Goal: Check status: Check status

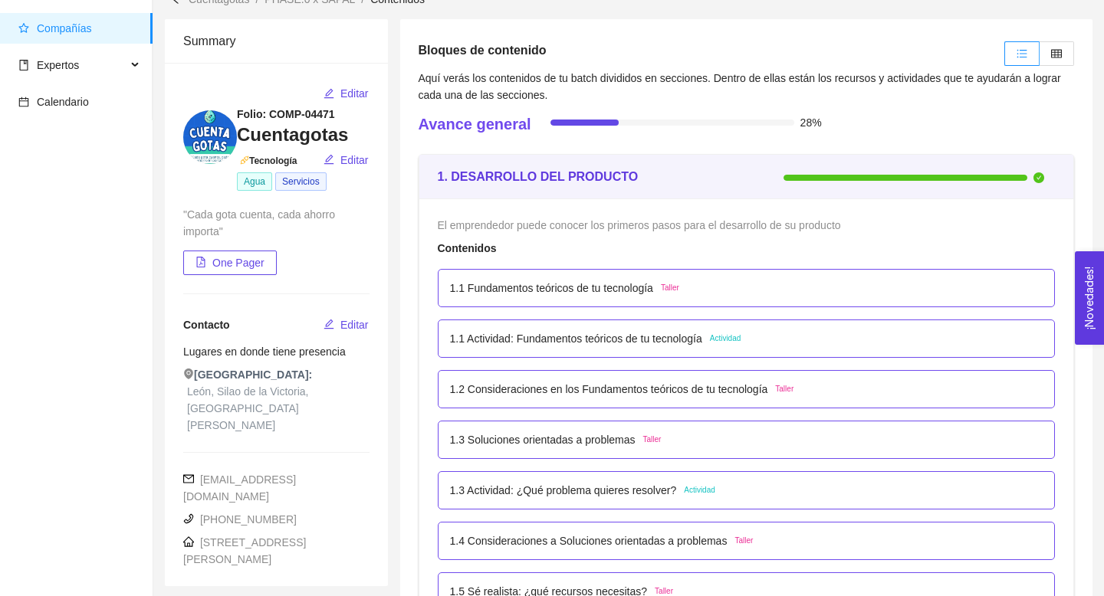
scroll to position [84, 0]
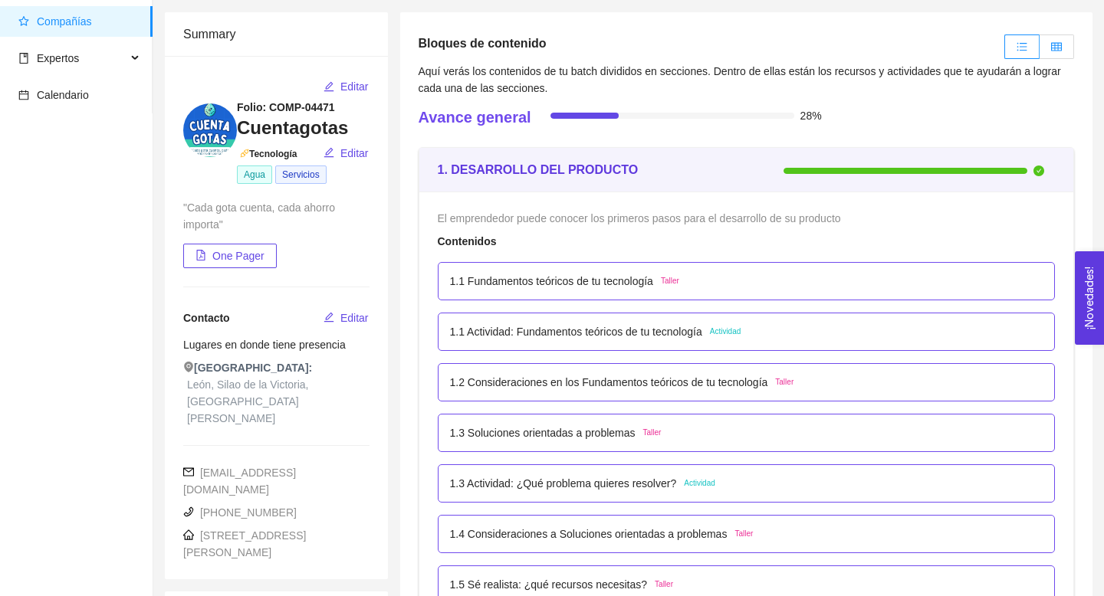
click at [1059, 54] on label at bounding box center [1056, 46] width 34 height 25
click at [1039, 51] on input "radio" at bounding box center [1039, 51] width 0 height 0
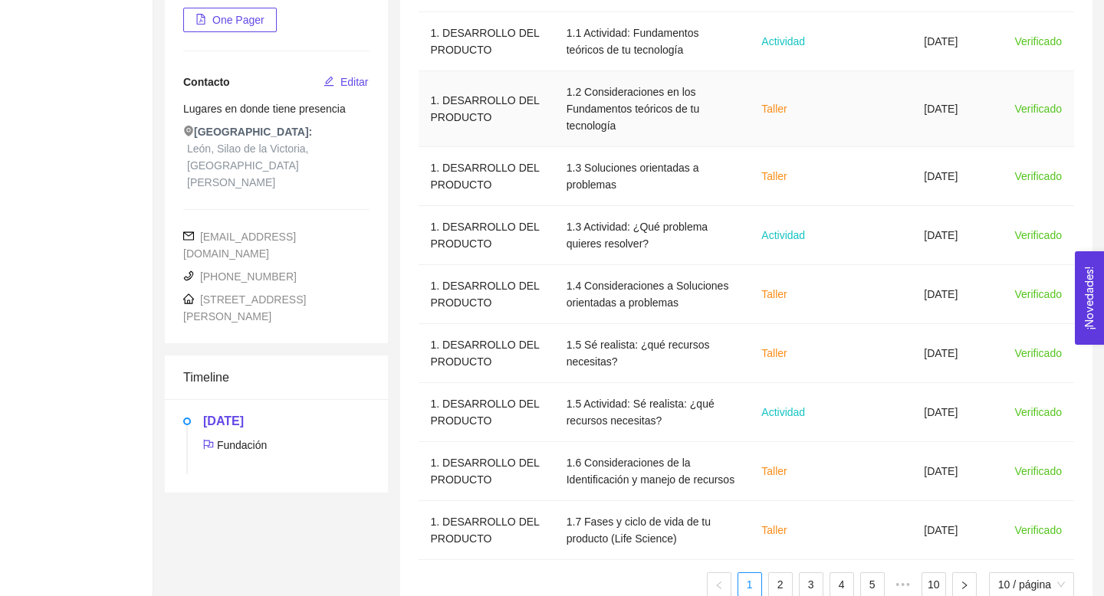
scroll to position [396, 0]
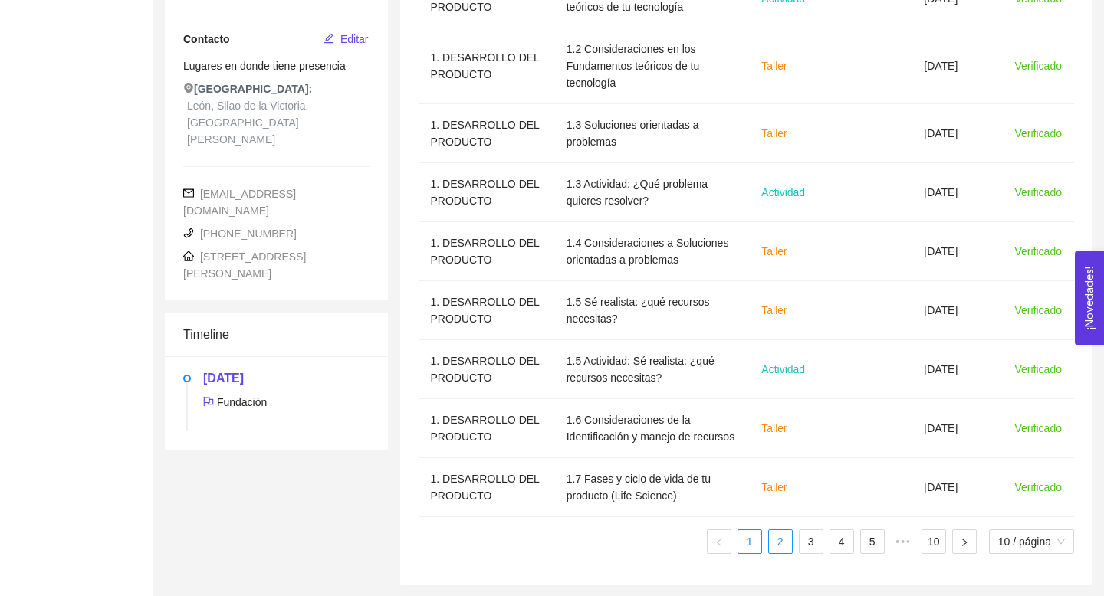
click at [776, 533] on link "2" at bounding box center [780, 541] width 23 height 23
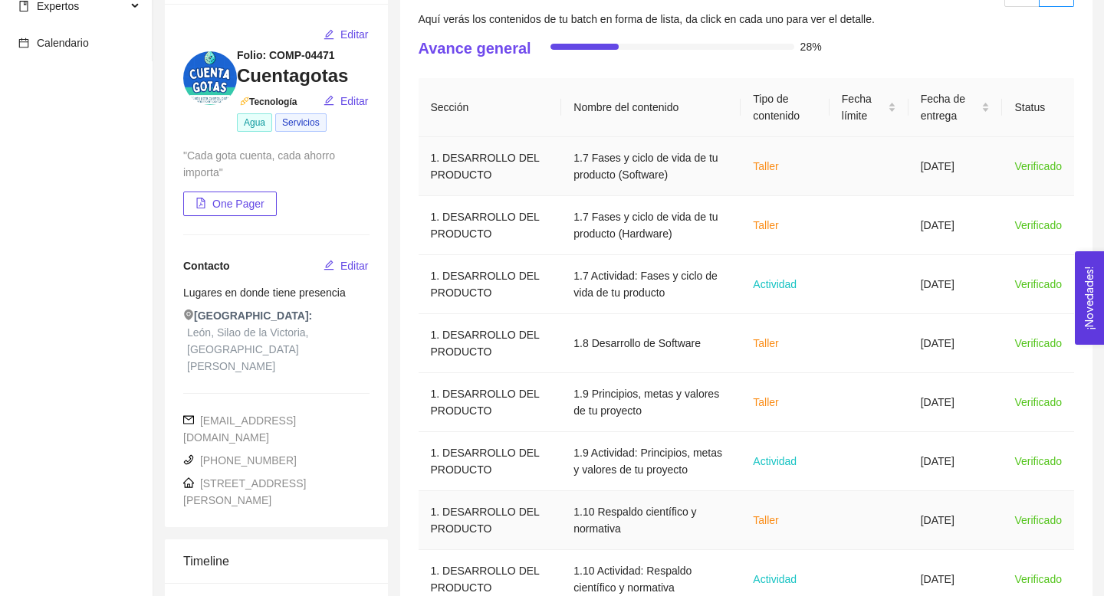
scroll to position [346, 0]
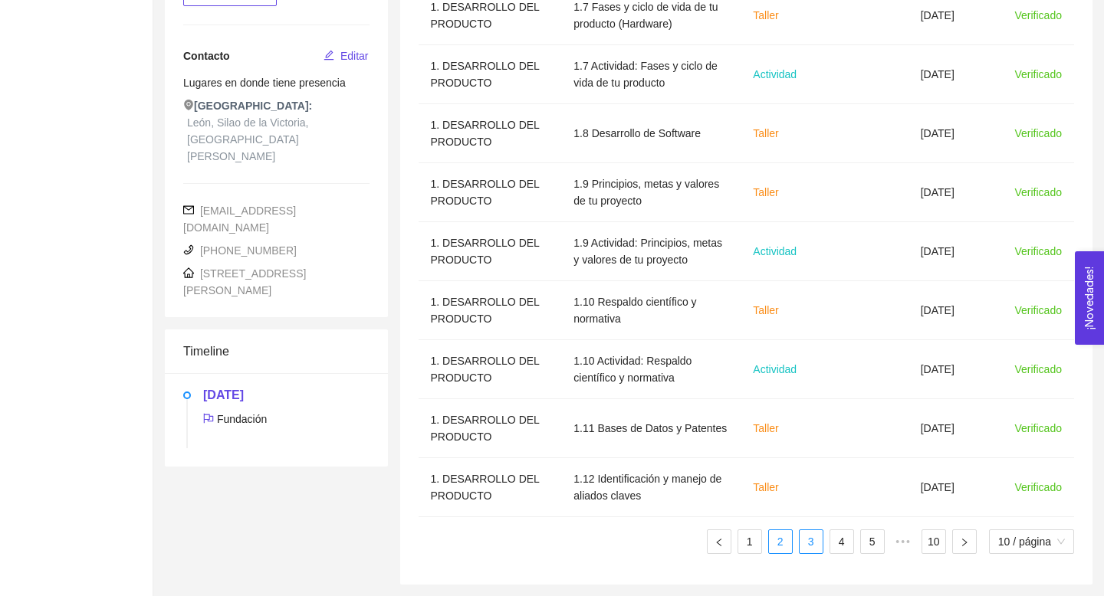
click at [813, 540] on link "3" at bounding box center [810, 541] width 23 height 23
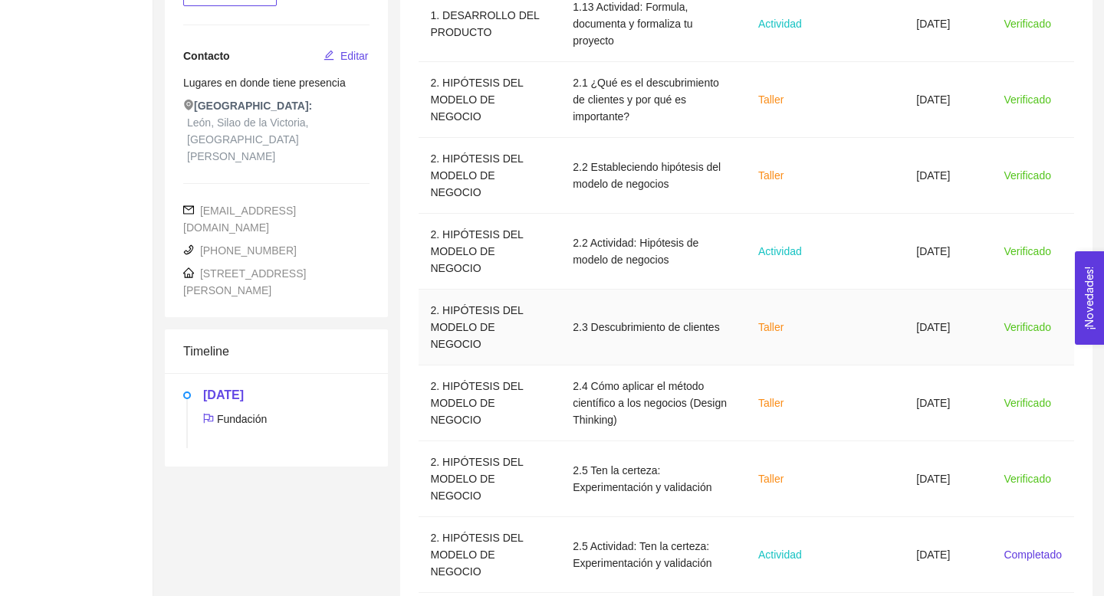
scroll to position [497, 0]
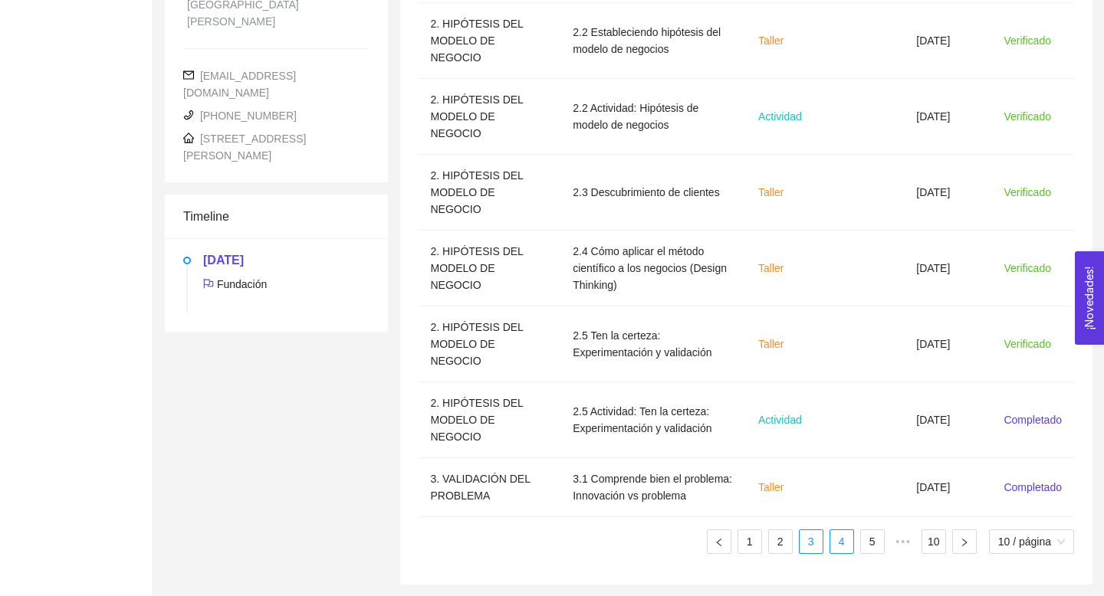
click at [830, 540] on link "4" at bounding box center [841, 541] width 23 height 23
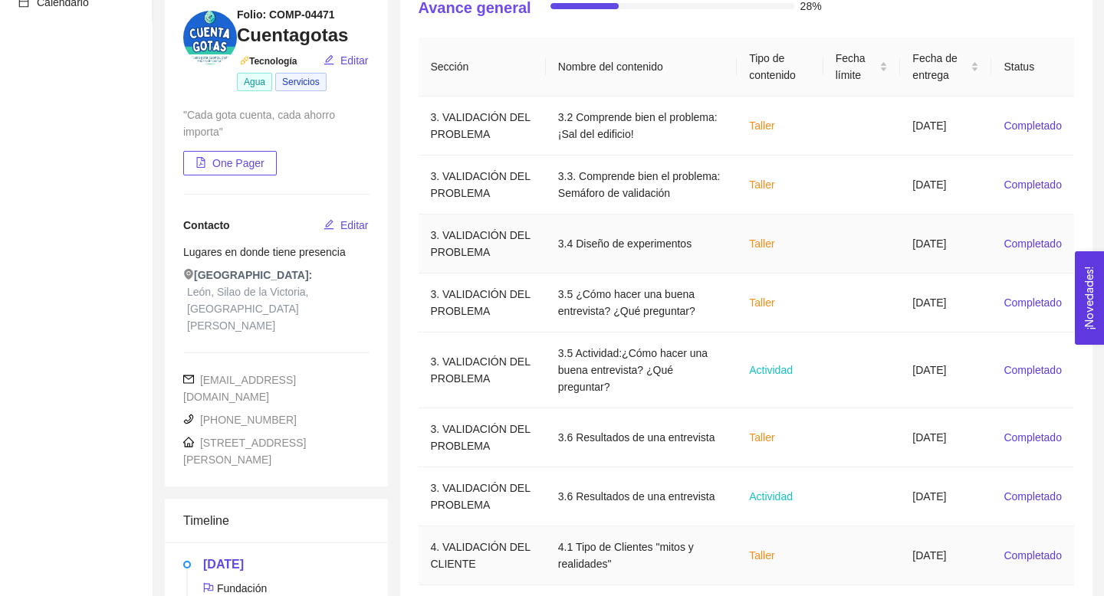
scroll to position [379, 0]
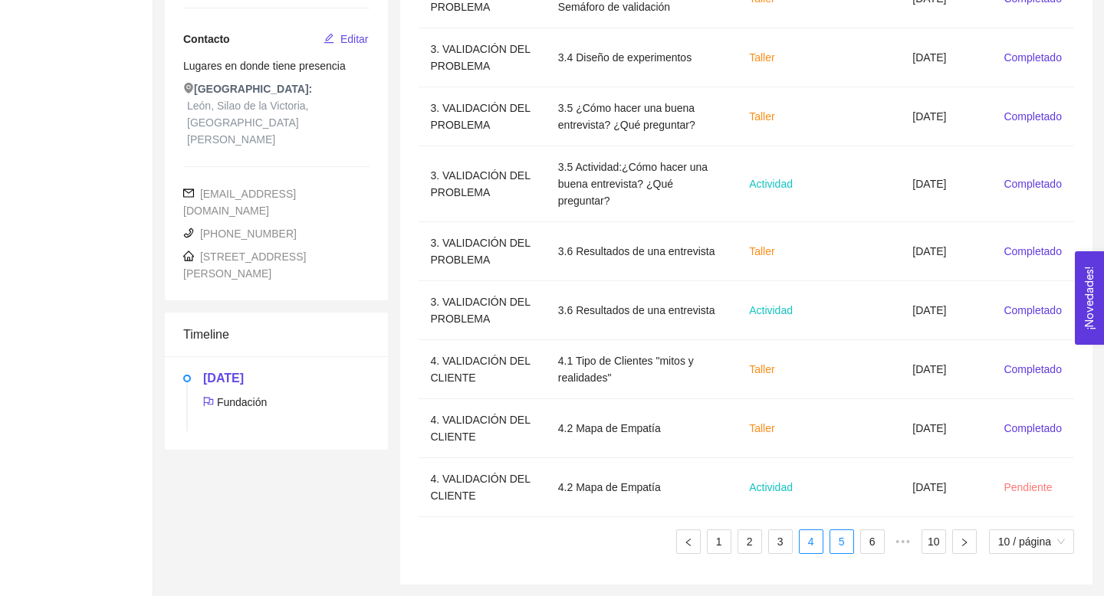
click at [832, 539] on link "5" at bounding box center [841, 541] width 23 height 23
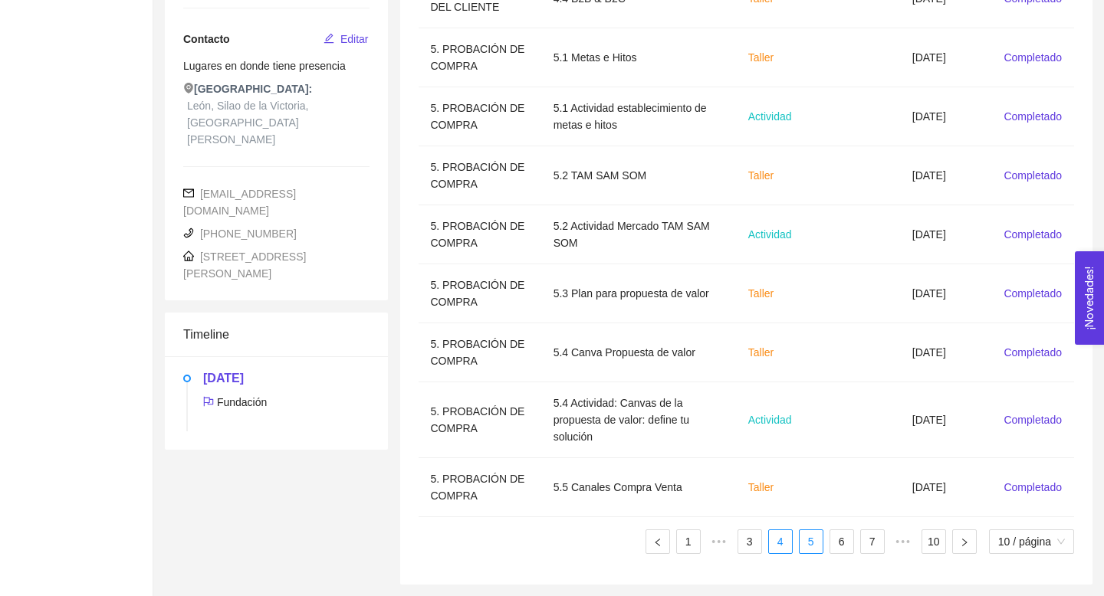
click at [779, 547] on link "4" at bounding box center [780, 541] width 23 height 23
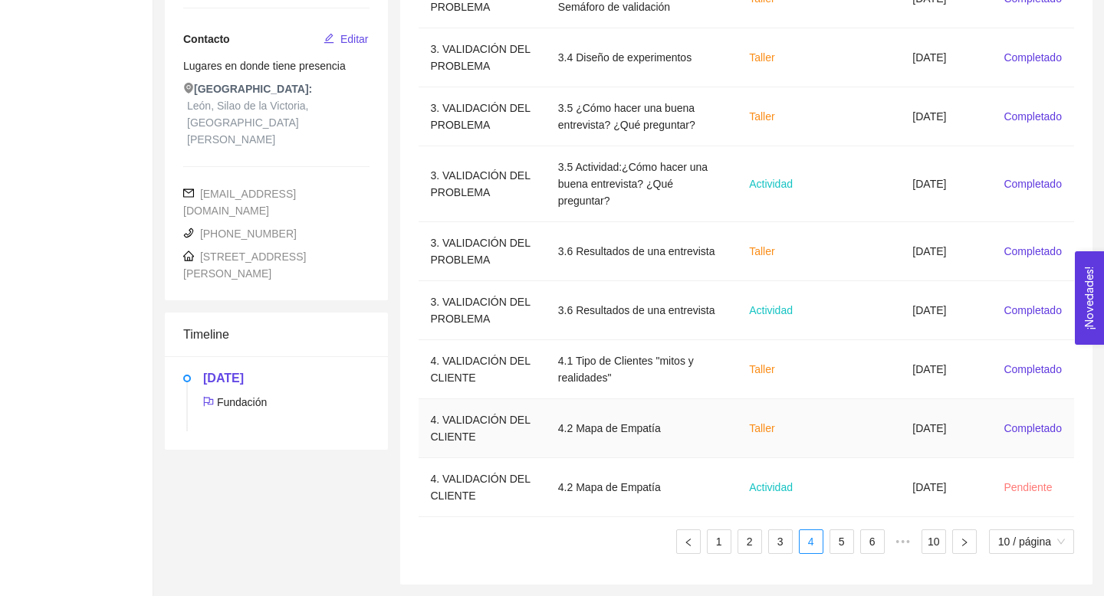
scroll to position [379, 0]
click at [835, 543] on link "5" at bounding box center [841, 541] width 23 height 23
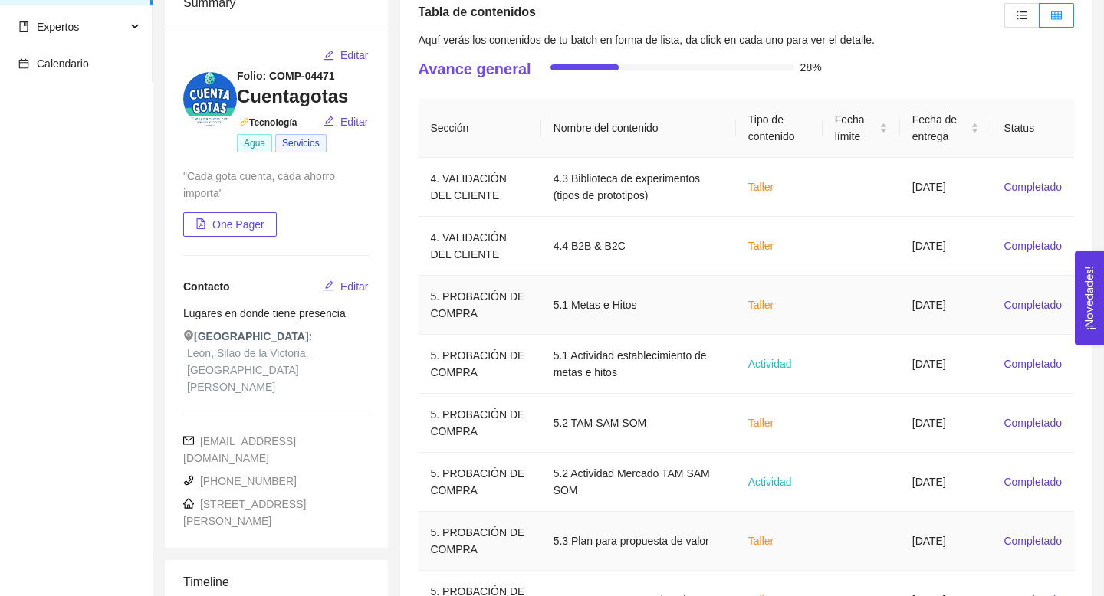
scroll to position [362, 0]
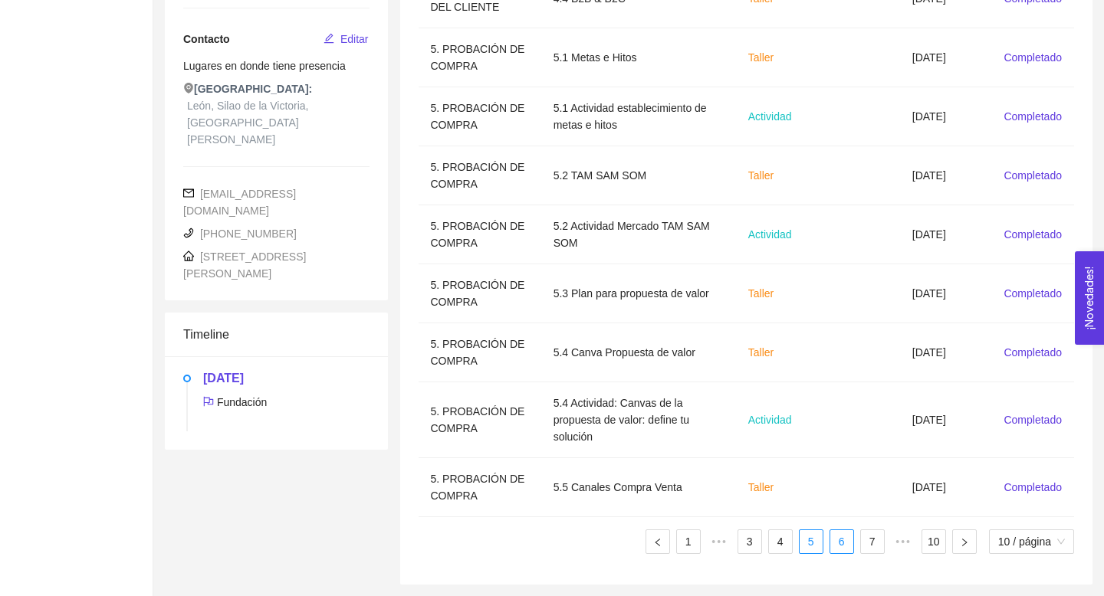
click at [835, 543] on link "6" at bounding box center [841, 541] width 23 height 23
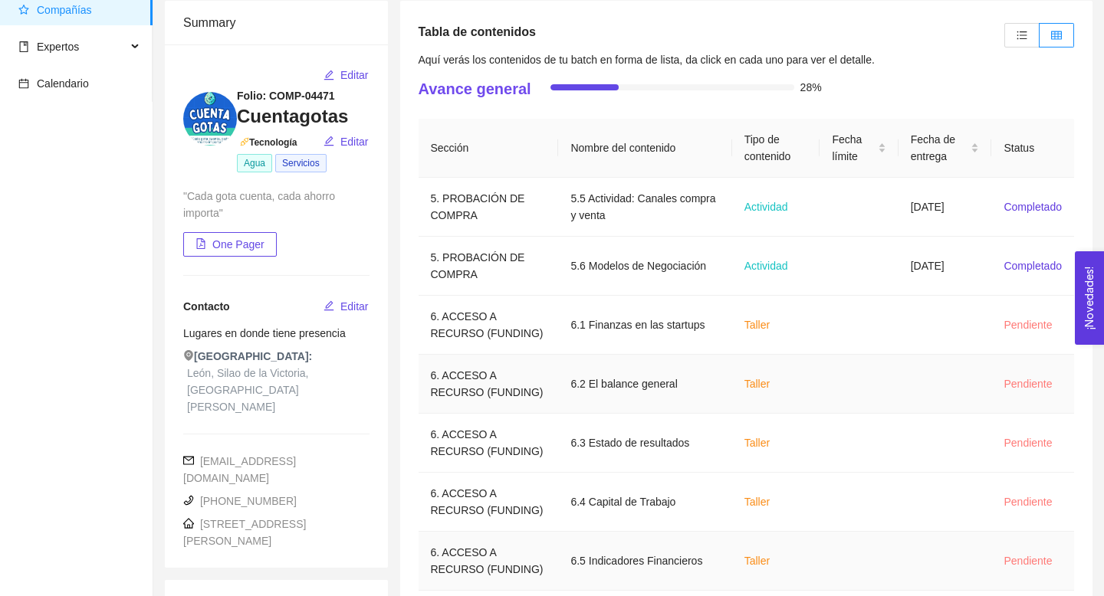
scroll to position [94, 0]
click at [666, 336] on td "6.1 Finanzas en las startups" at bounding box center [644, 326] width 173 height 59
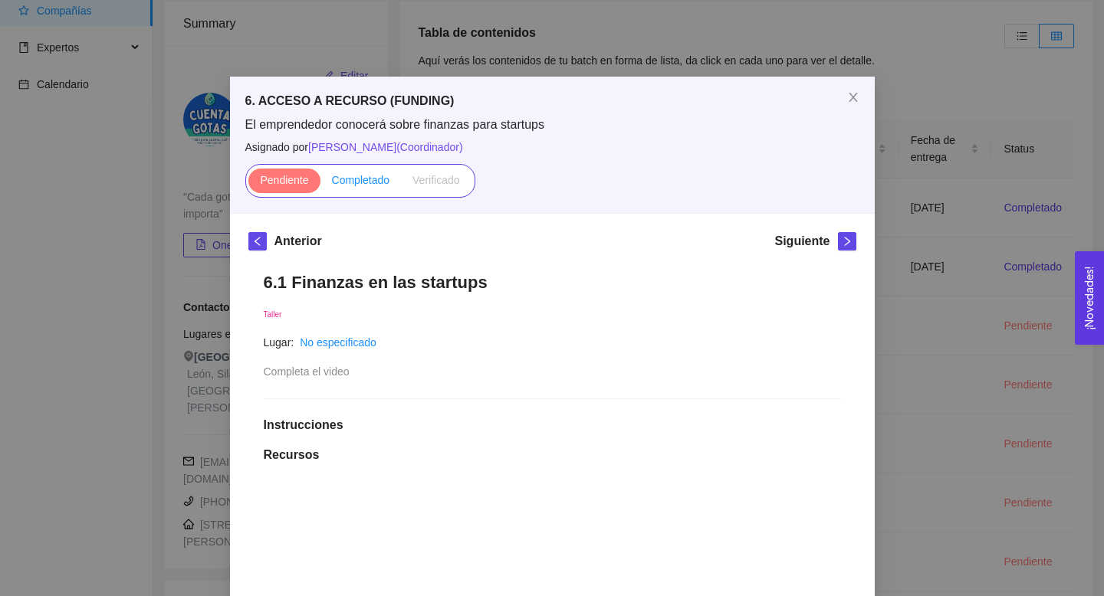
click at [371, 180] on span "Completado" at bounding box center [361, 180] width 58 height 12
click at [320, 184] on input "Completado" at bounding box center [320, 184] width 0 height 0
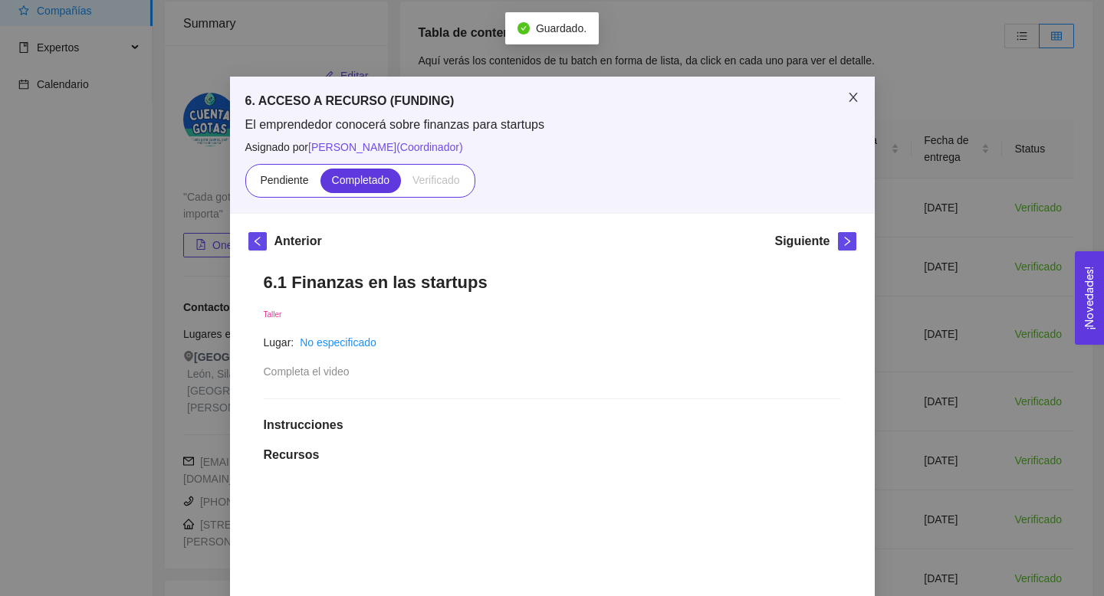
click at [862, 99] on span "Close" at bounding box center [853, 98] width 43 height 43
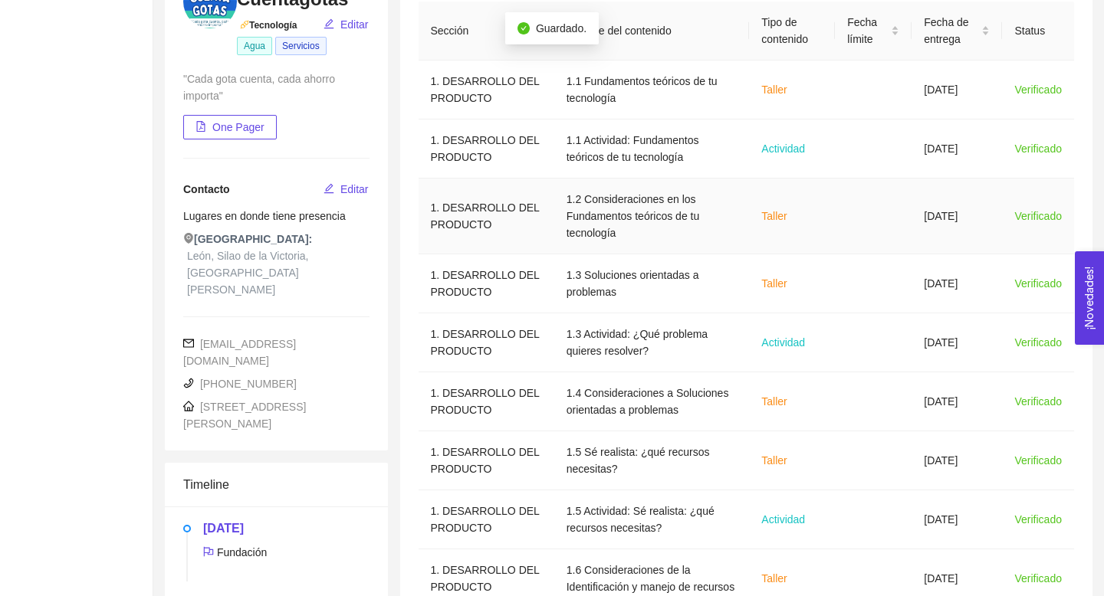
scroll to position [396, 0]
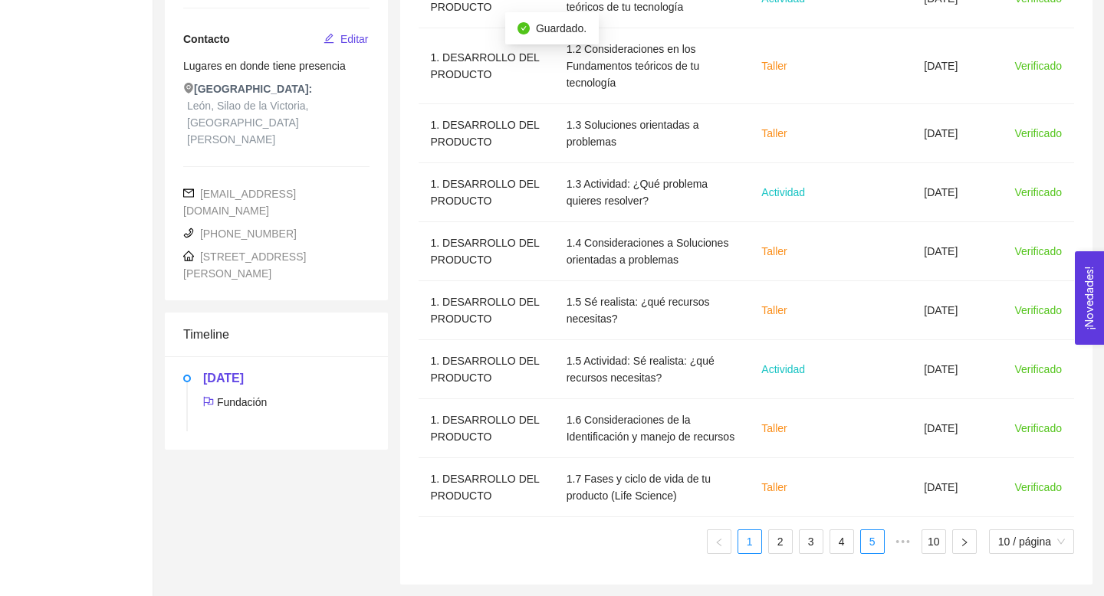
click at [874, 546] on link "5" at bounding box center [872, 541] width 23 height 23
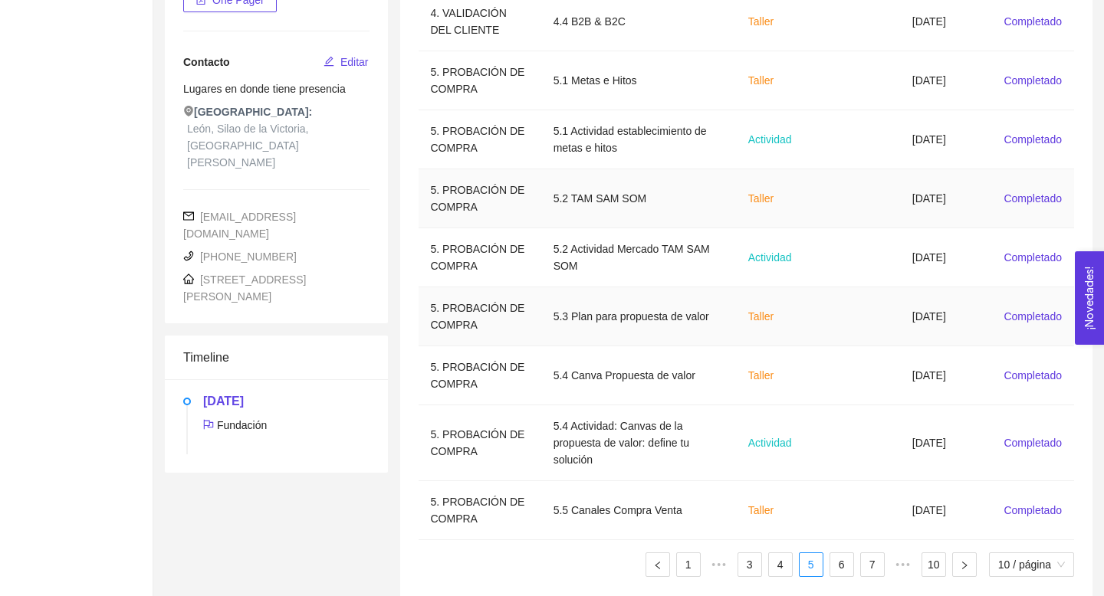
scroll to position [362, 0]
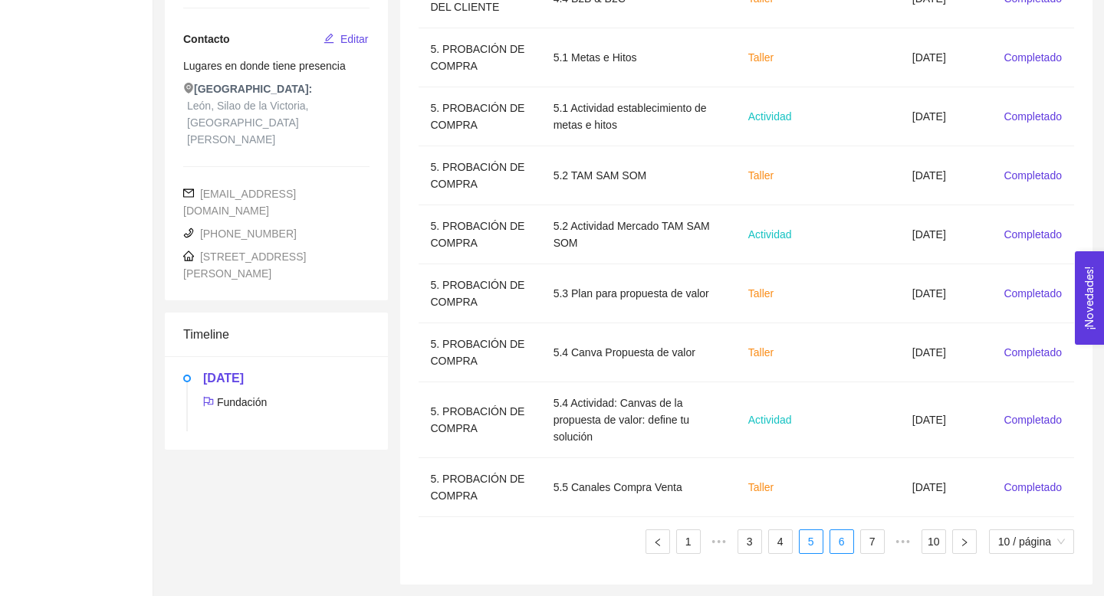
click at [841, 549] on link "6" at bounding box center [841, 541] width 23 height 23
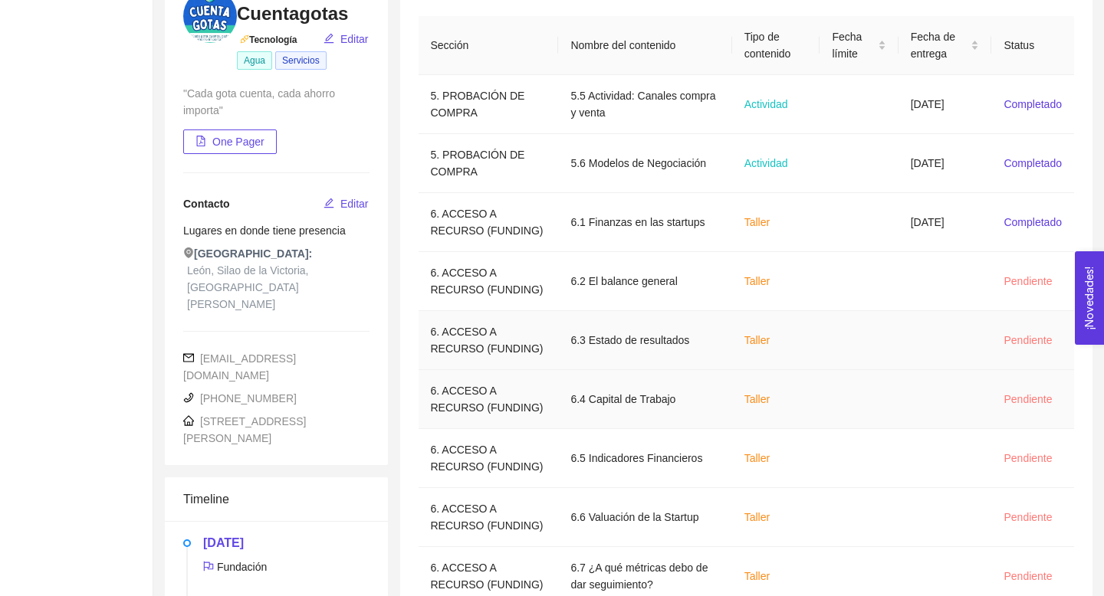
scroll to position [217, 0]
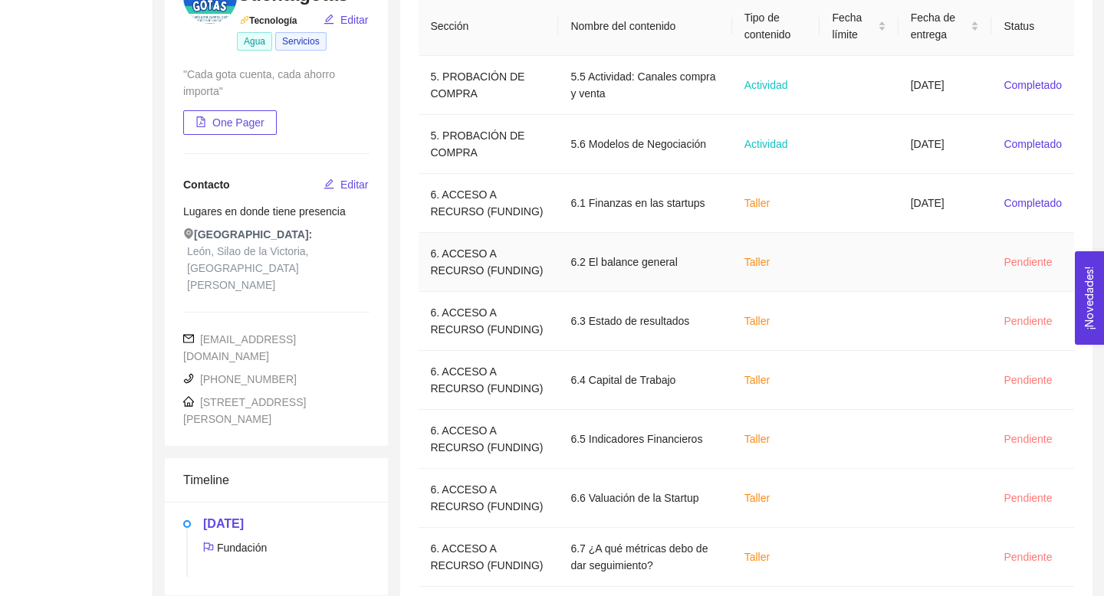
click at [645, 291] on td "6.2 El balance general" at bounding box center [644, 262] width 173 height 59
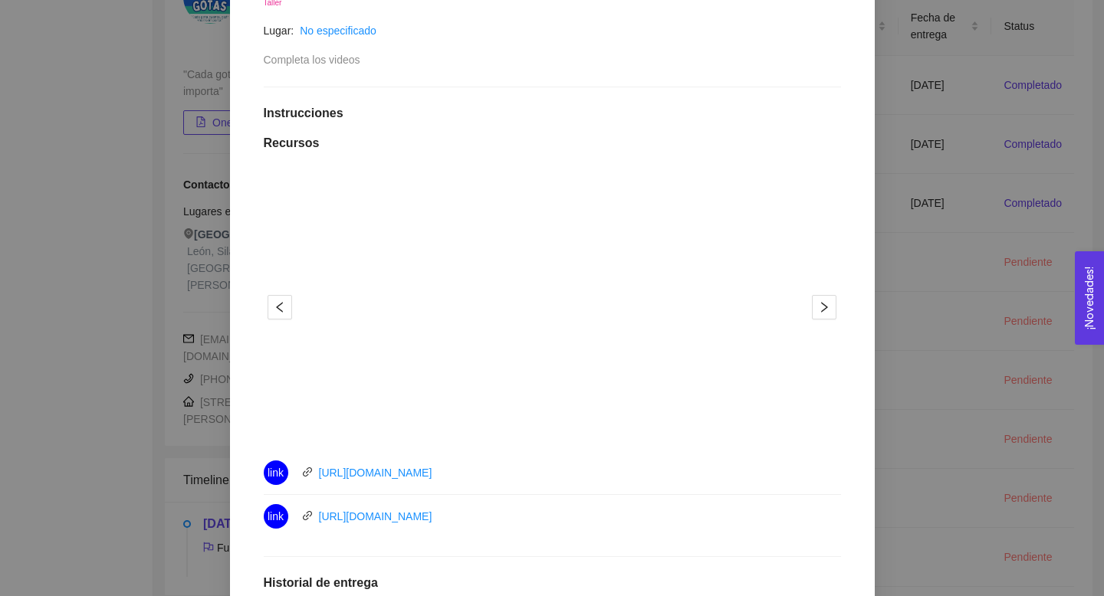
scroll to position [303, 0]
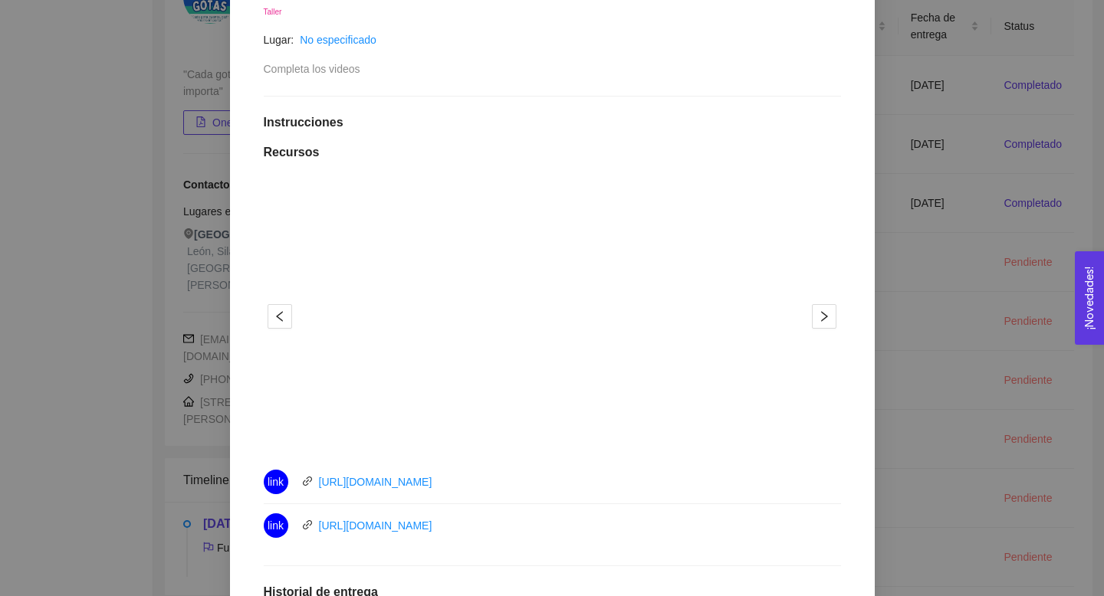
click at [564, 433] on button "2" at bounding box center [563, 433] width 12 height 2
